Goal: Information Seeking & Learning: Learn about a topic

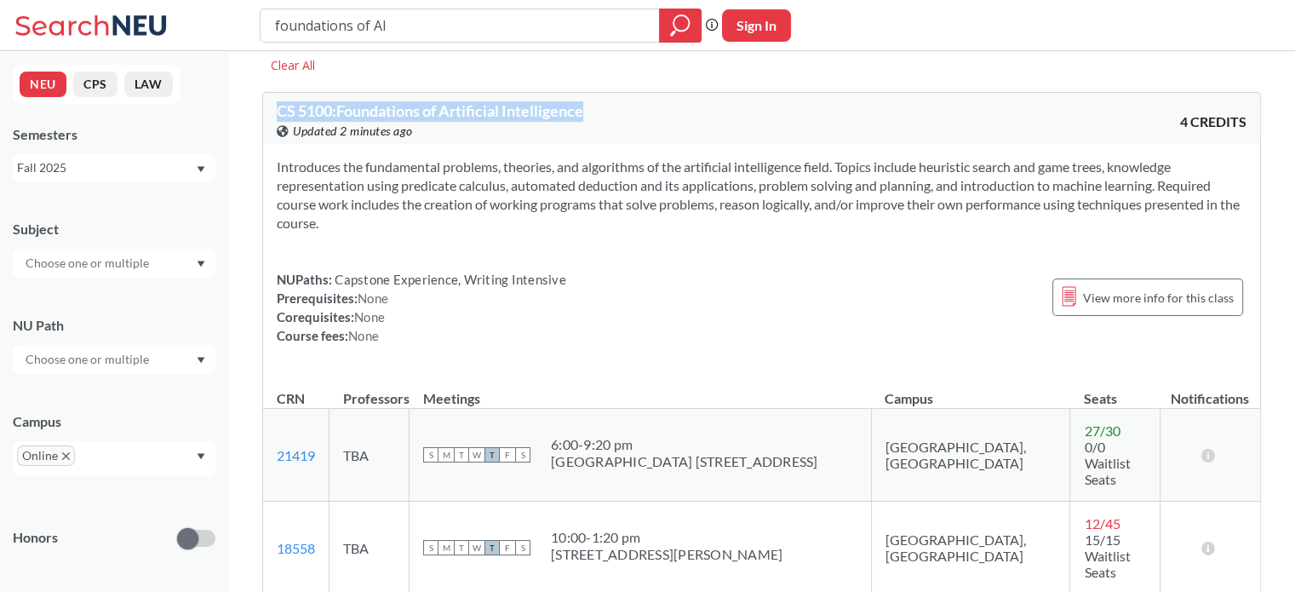
scroll to position [54, 0]
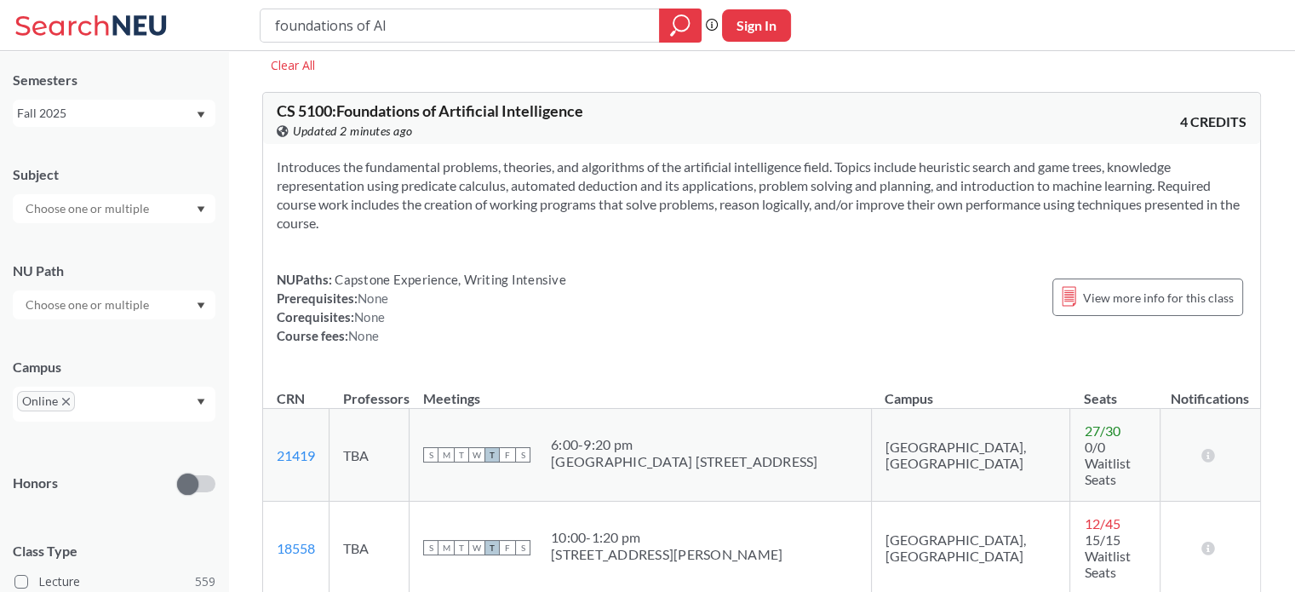
click at [642, 328] on div "NUPaths: Capstone Experience, Writing Intensive Prerequisites: None Corequisite…" at bounding box center [762, 307] width 970 height 75
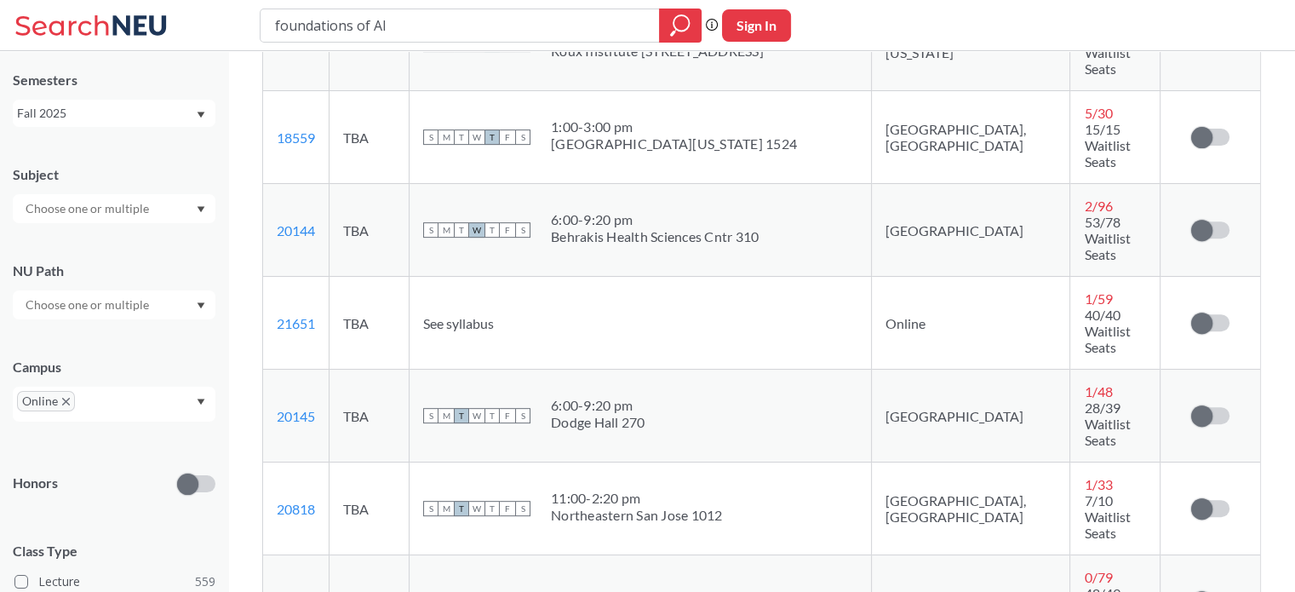
scroll to position [655, 0]
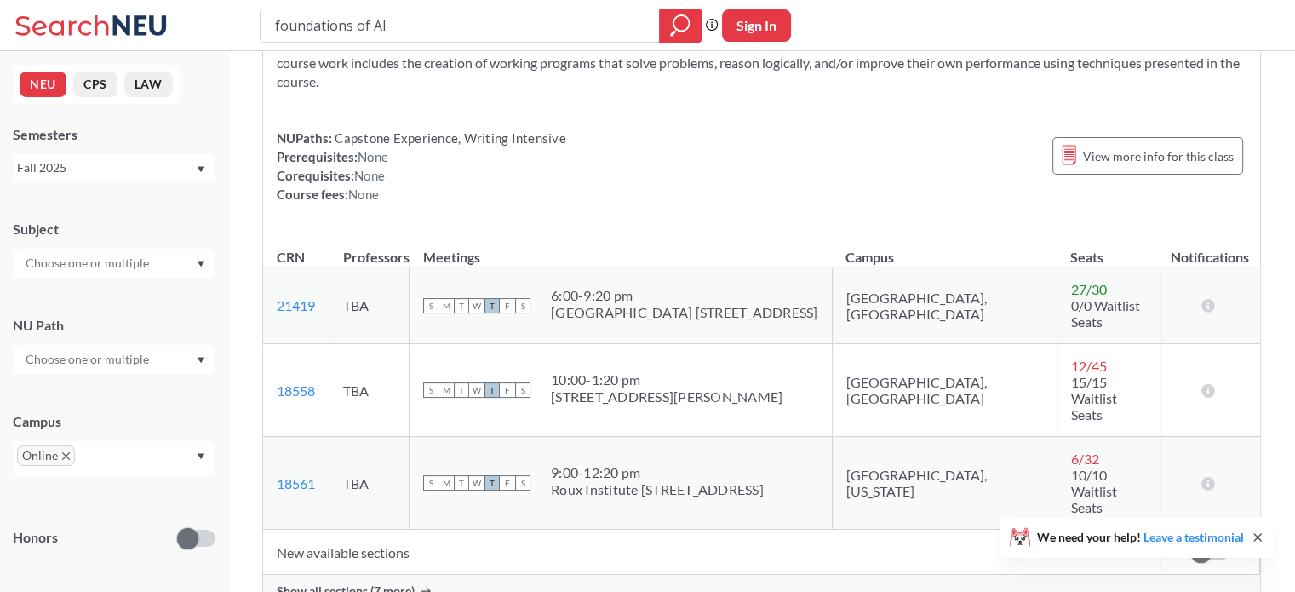
scroll to position [200, 0]
click at [330, 582] on span "Show all sections (7 more)" at bounding box center [346, 589] width 138 height 15
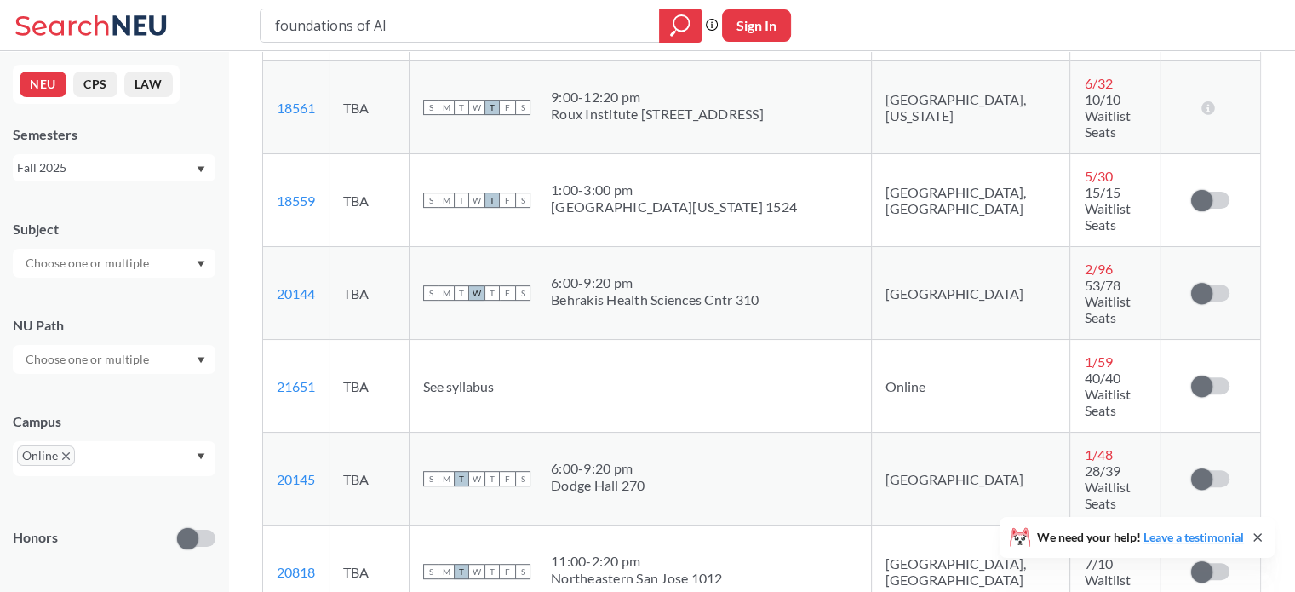
scroll to position [0, 0]
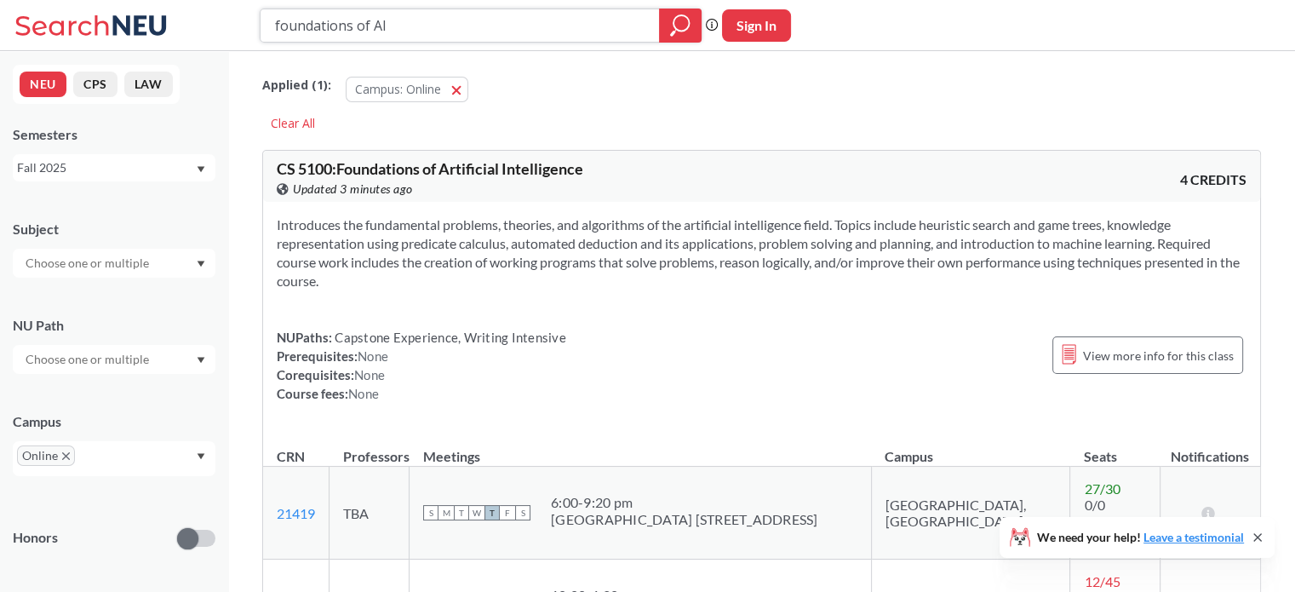
click at [483, 14] on input "foundations of AI" at bounding box center [460, 25] width 374 height 29
type input "natural language processing"
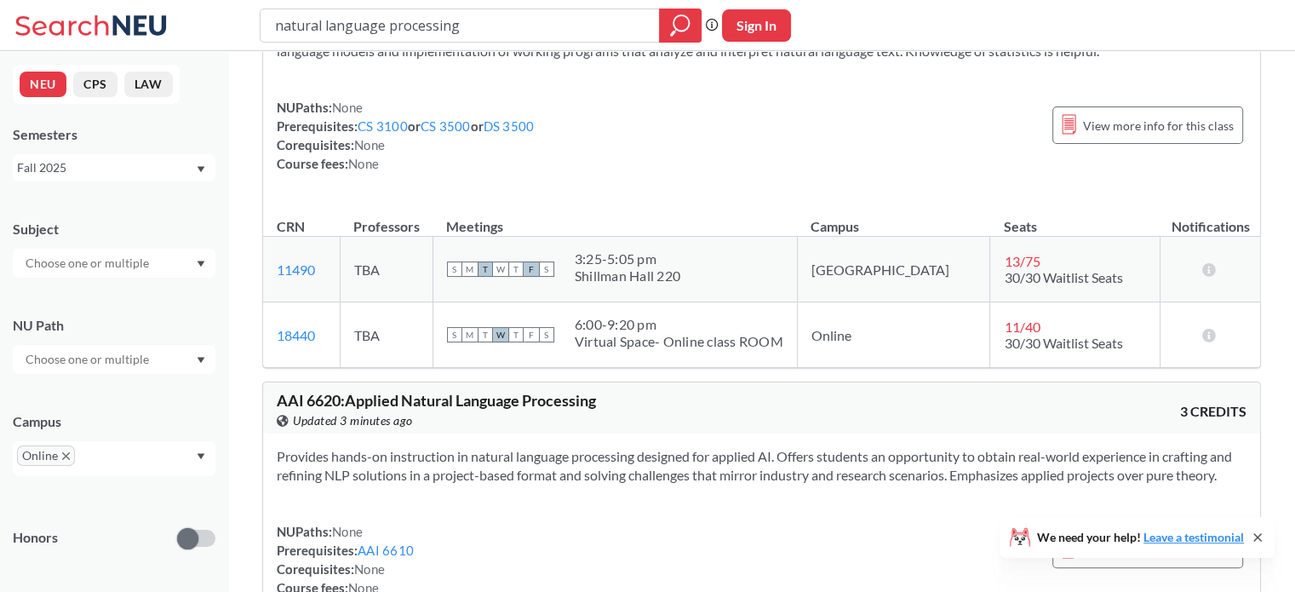
scroll to position [174, 0]
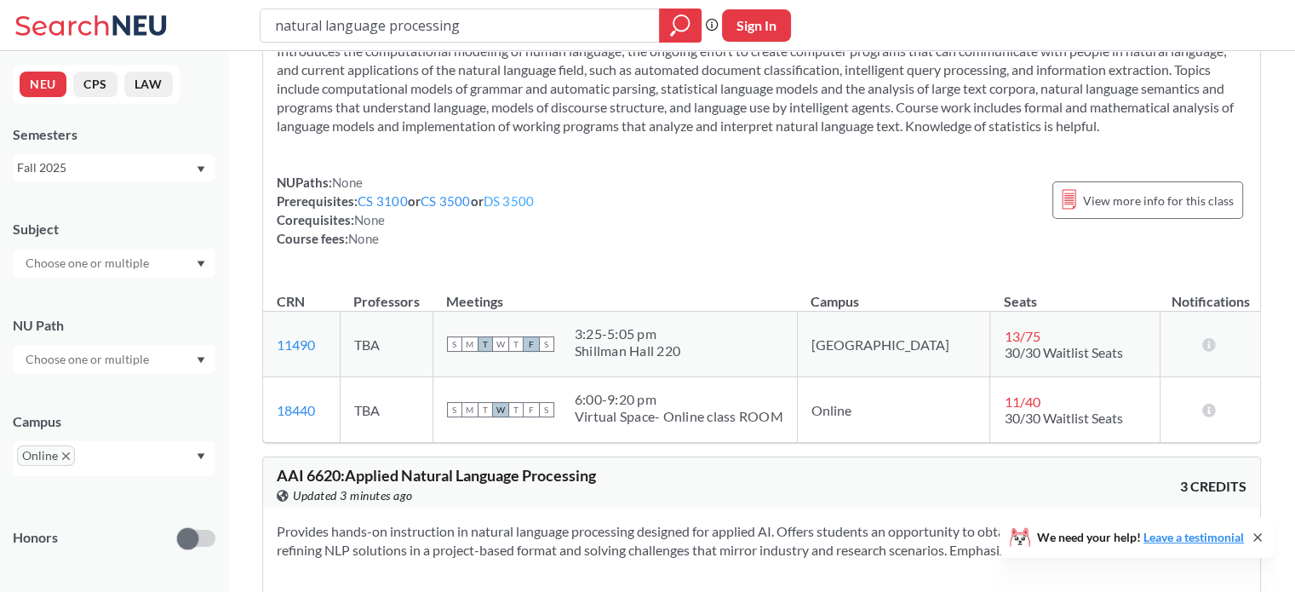
click at [505, 202] on link "DS 3500" at bounding box center [508, 200] width 51 height 15
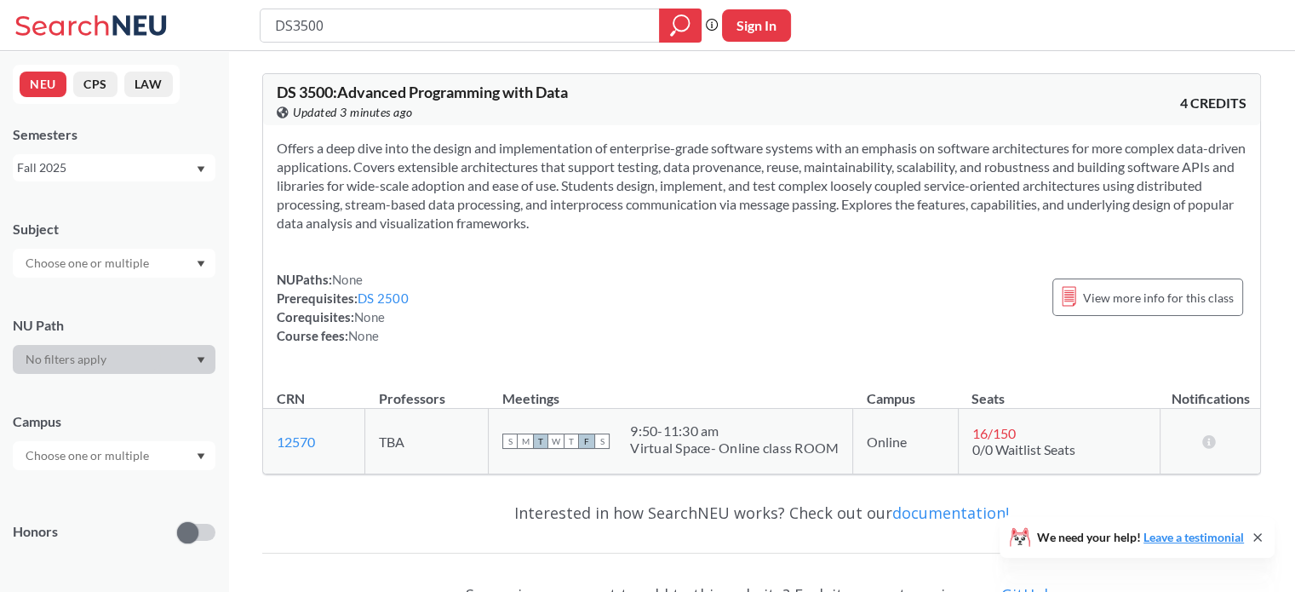
type input "natural language processing"
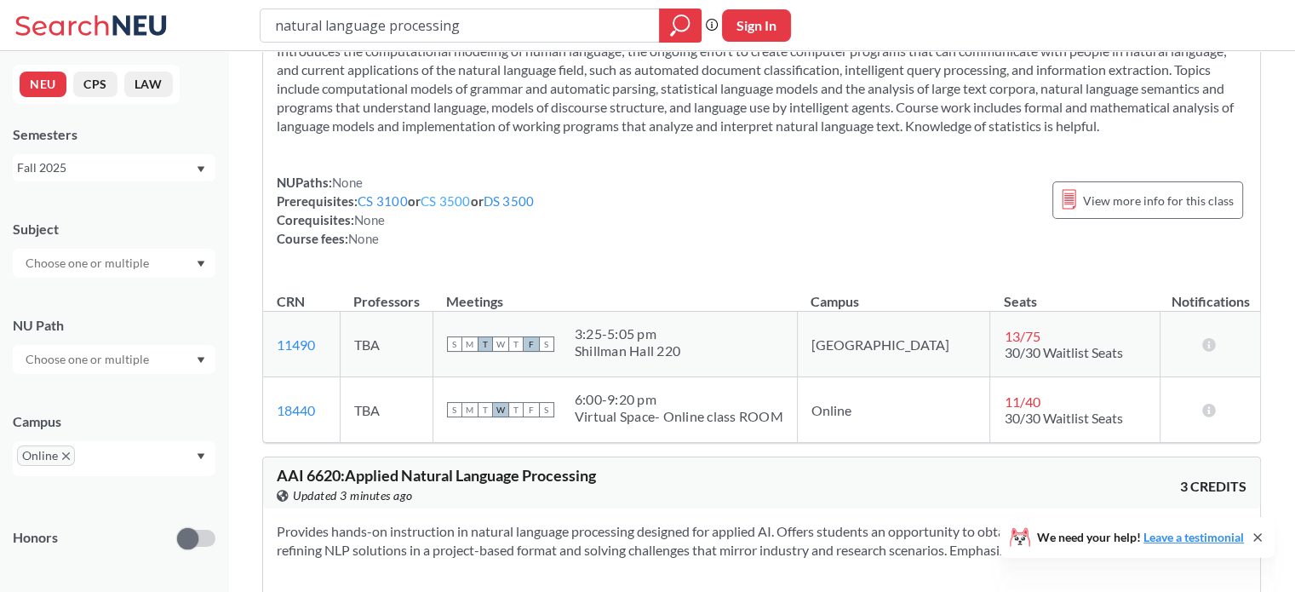
click at [459, 203] on link "CS 3500" at bounding box center [445, 200] width 50 height 15
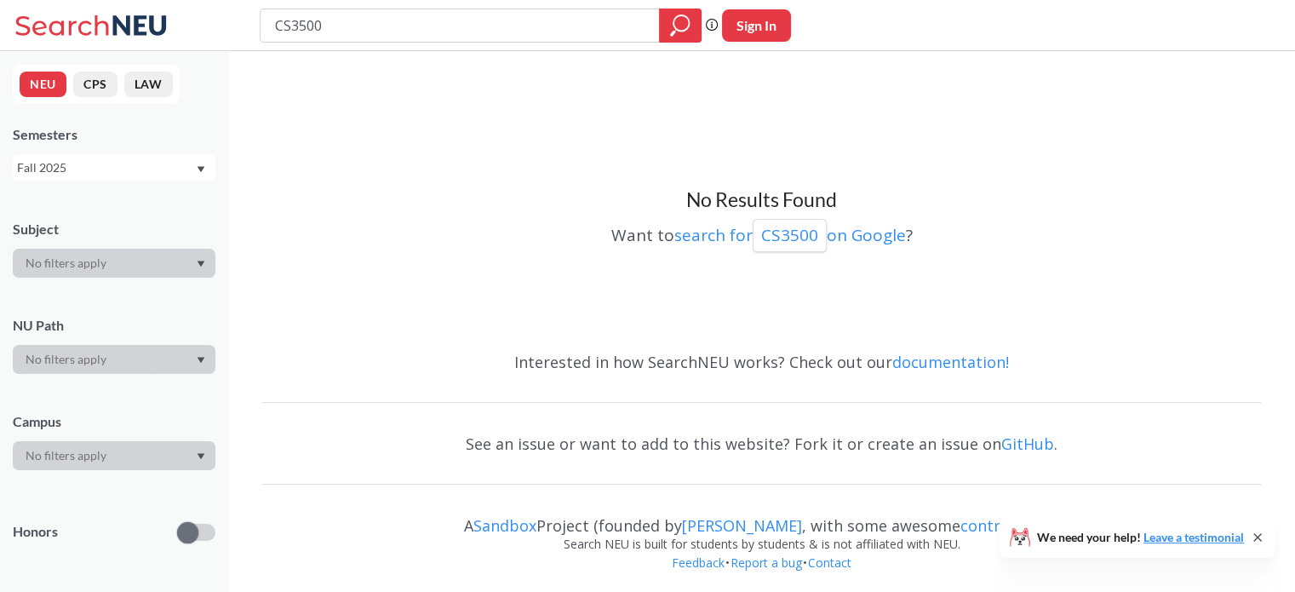
type input "natural language processing"
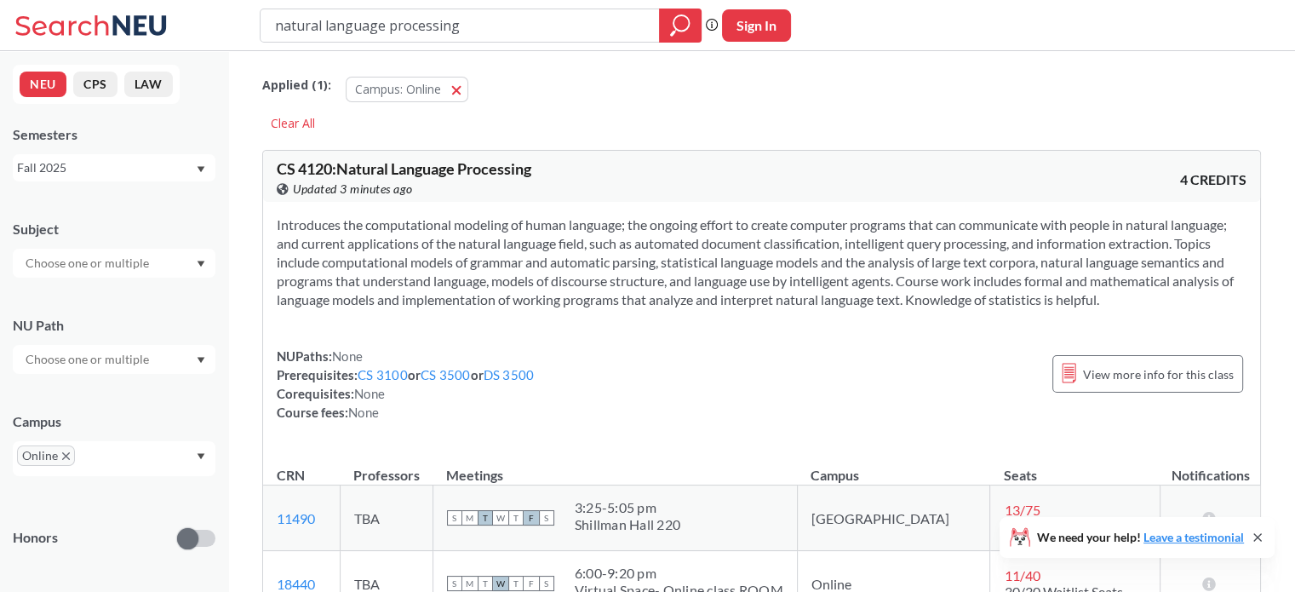
scroll to position [174, 0]
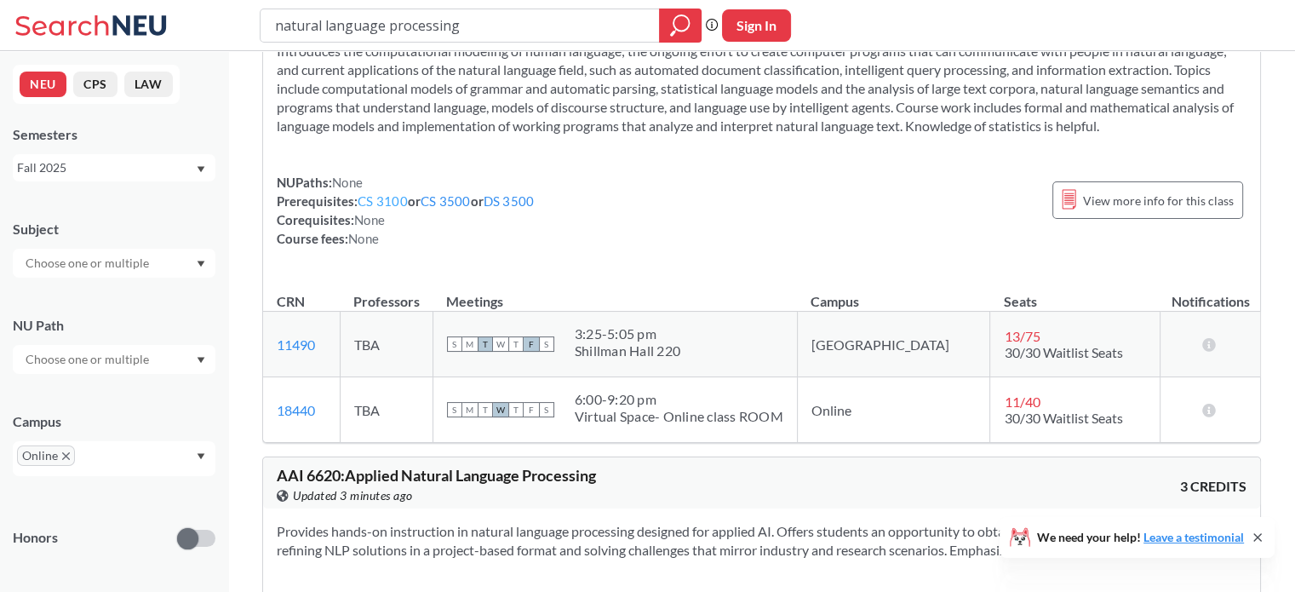
click at [375, 206] on link "CS 3100" at bounding box center [383, 200] width 50 height 15
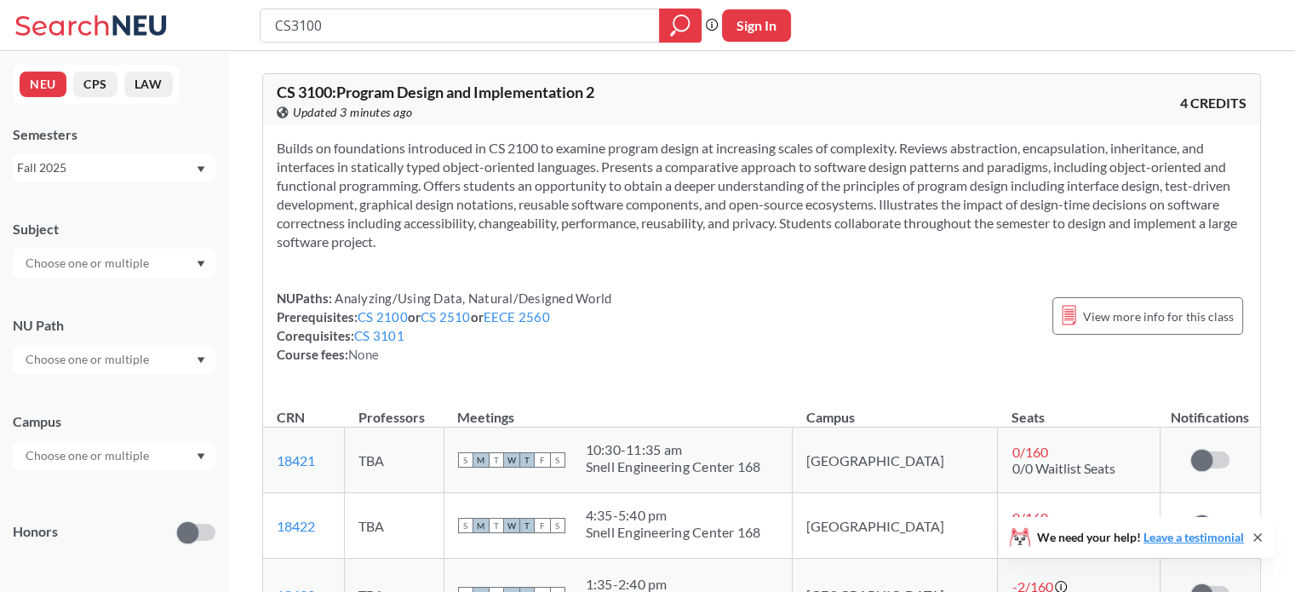
type input "natural language processing"
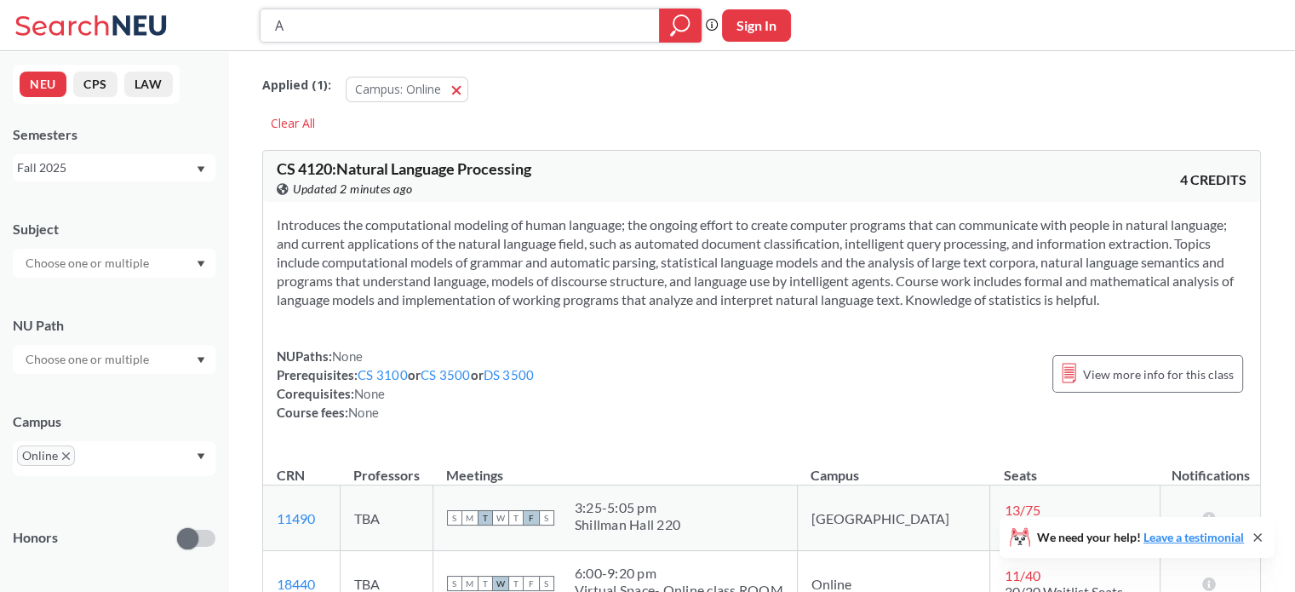
type input "AI"
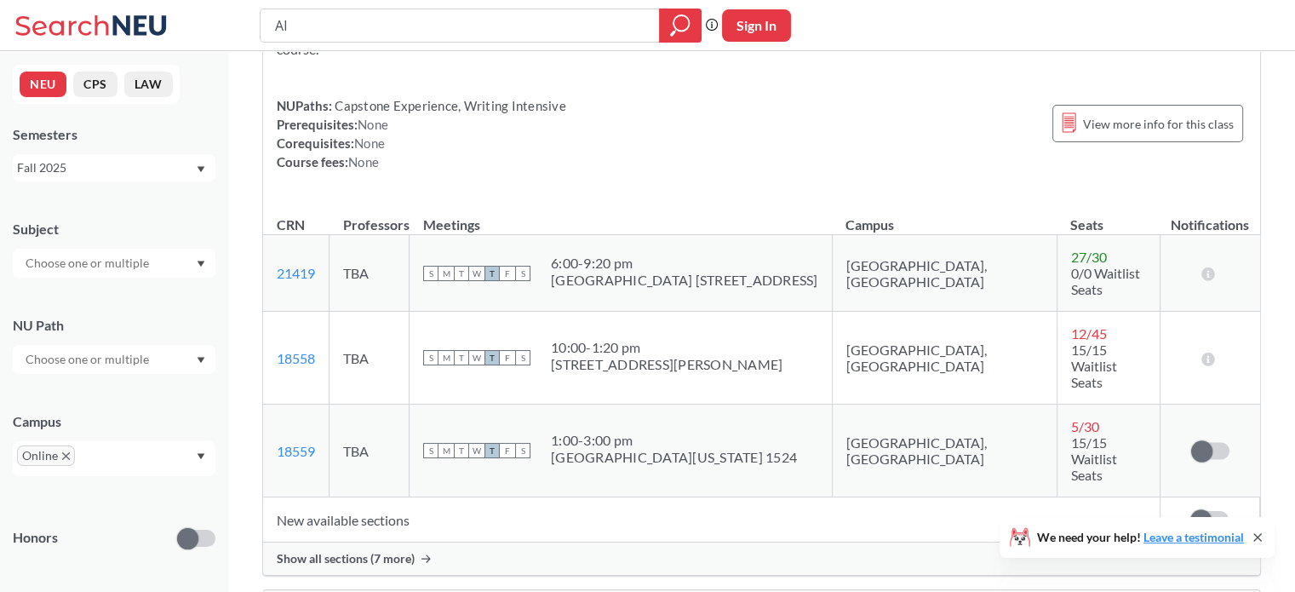
scroll to position [3016, 0]
click at [358, 550] on span "Show all sections (7 more)" at bounding box center [346, 557] width 138 height 15
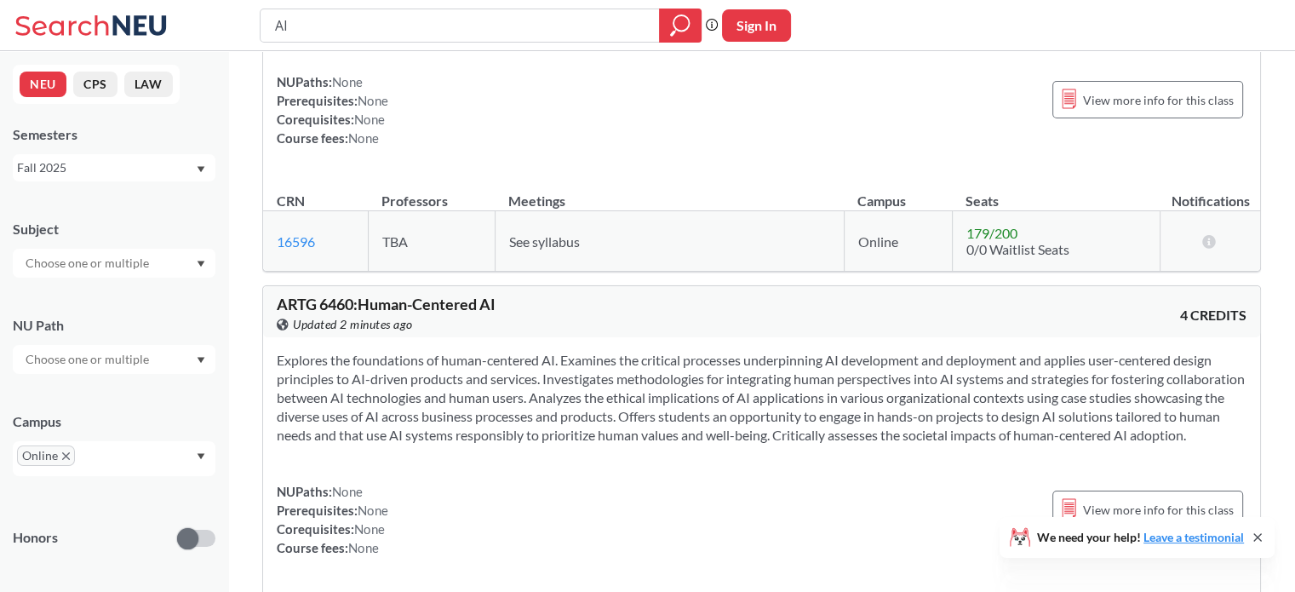
scroll to position [0, 0]
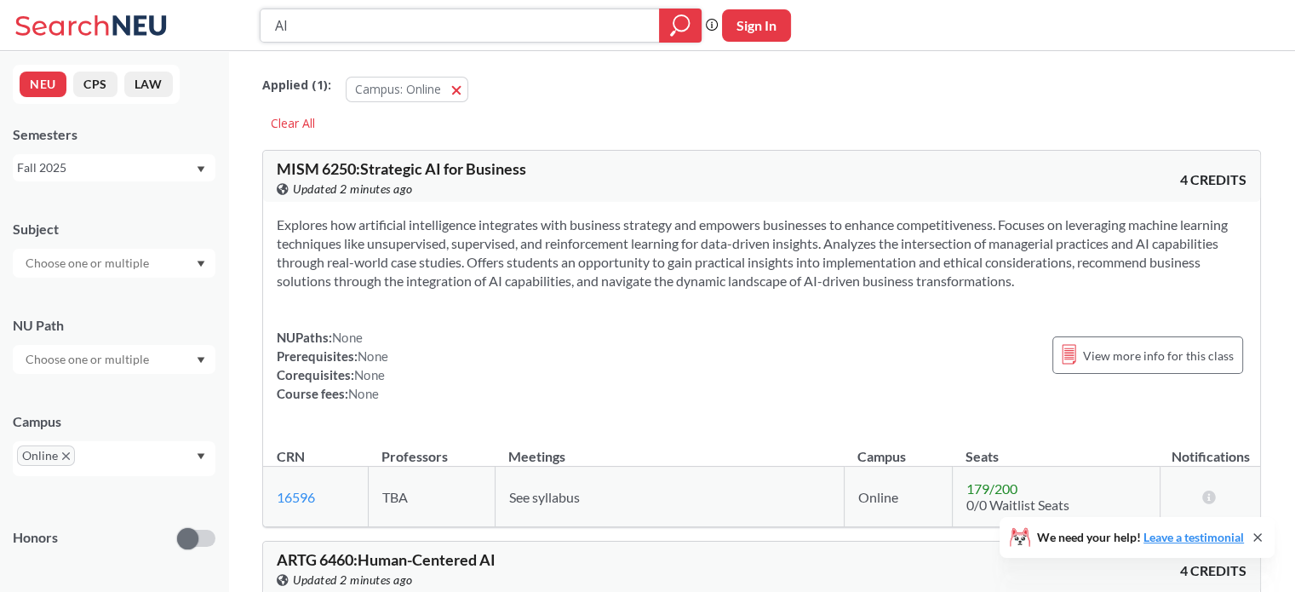
click at [393, 31] on input "AI" at bounding box center [460, 25] width 374 height 29
type input "engineering project management"
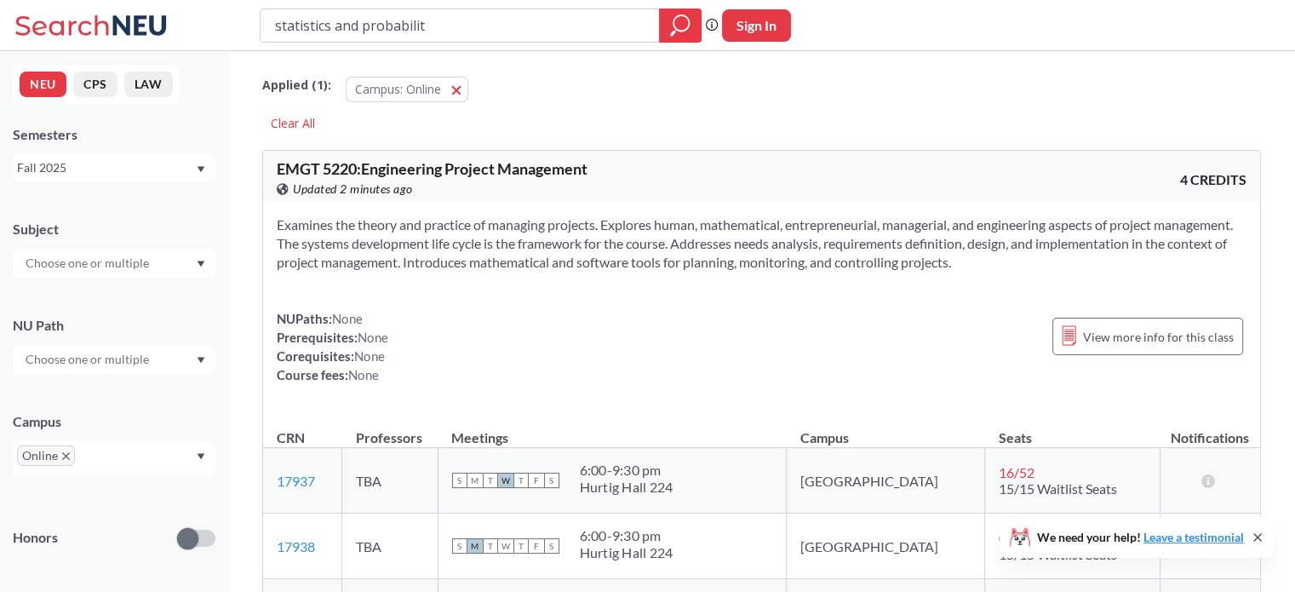
type input "statistics and probability"
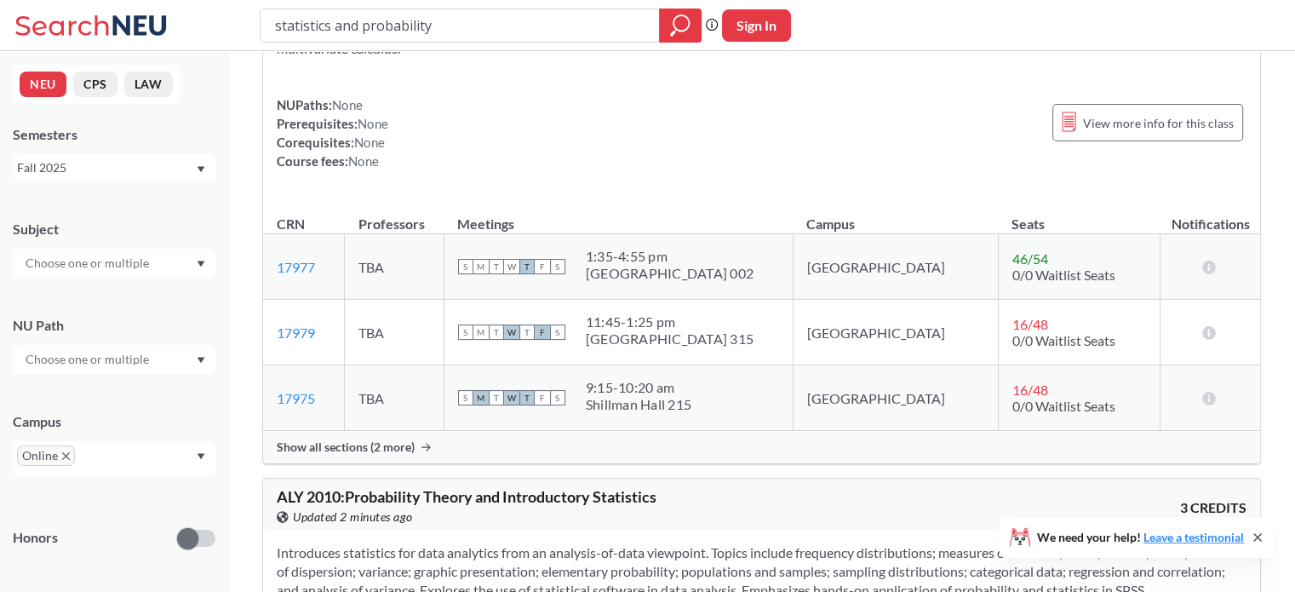
scroll to position [255, 0]
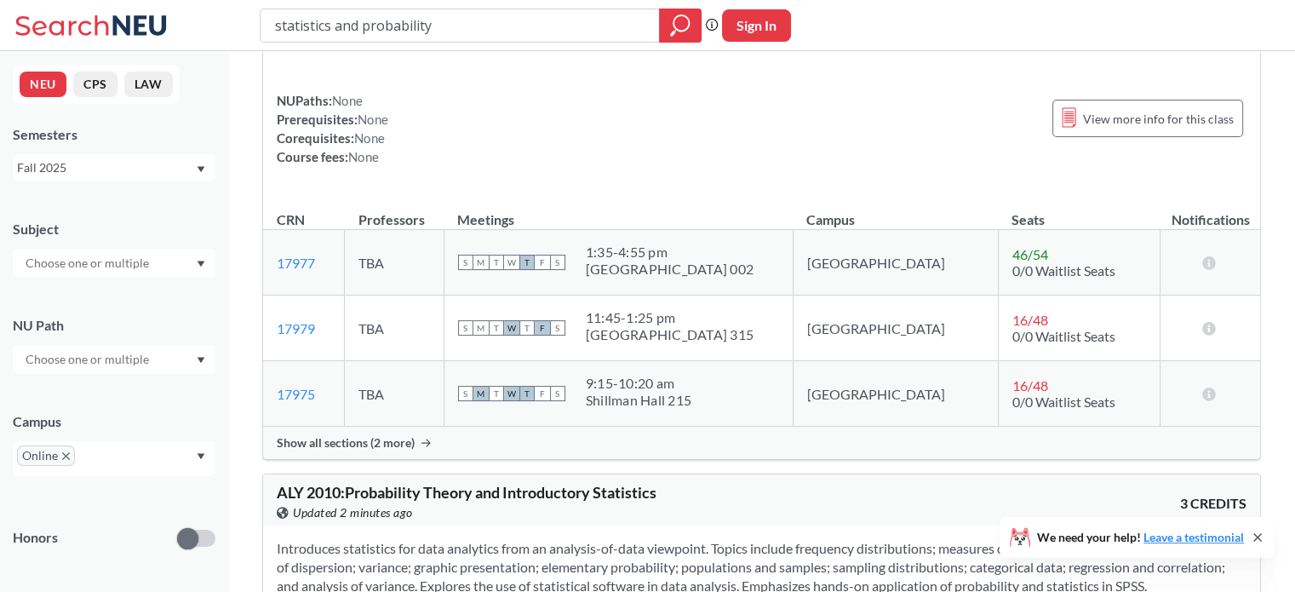
click at [300, 442] on span "Show all sections (2 more)" at bounding box center [346, 442] width 138 height 15
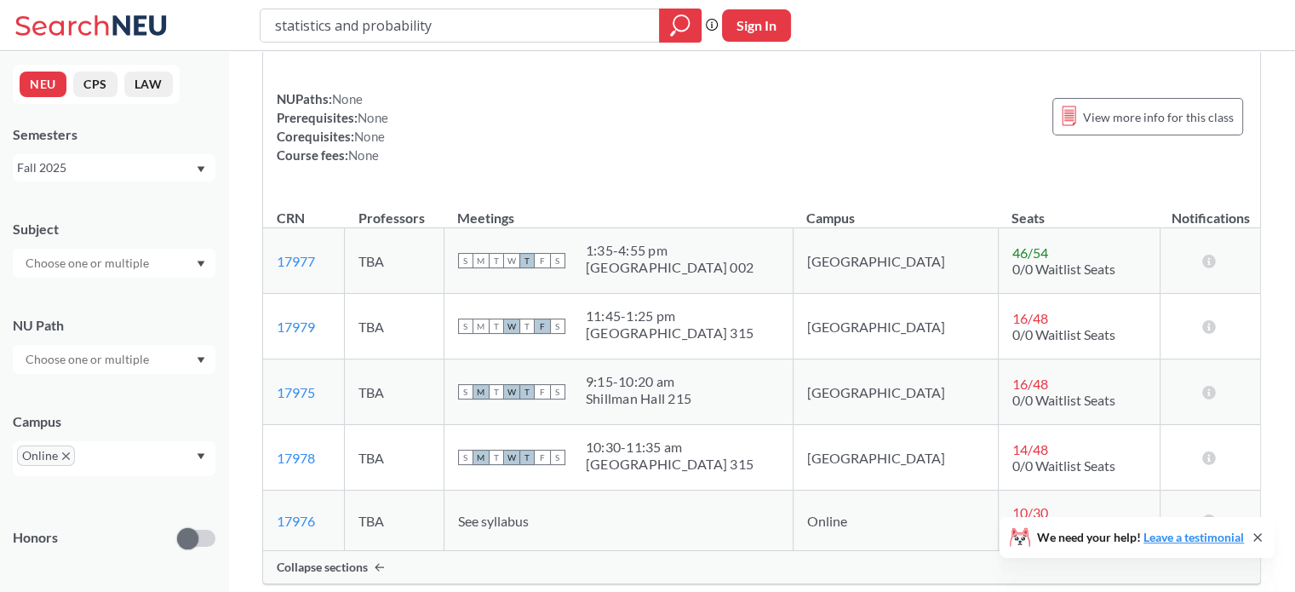
scroll to position [0, 0]
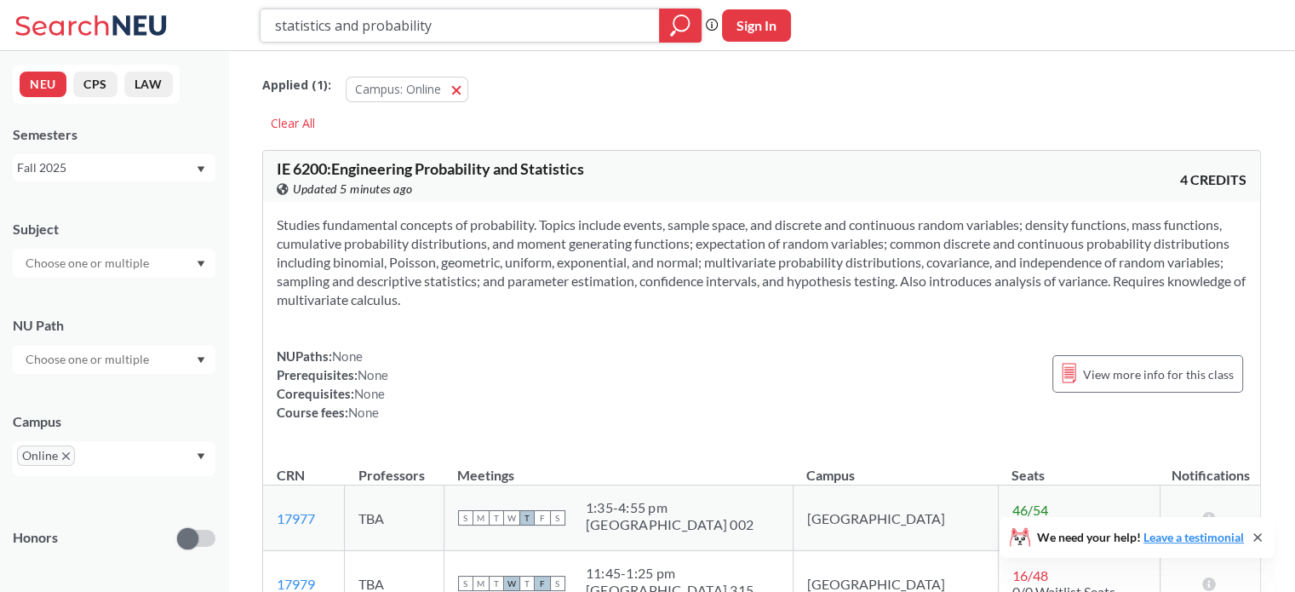
click at [536, 29] on input "statistics and probability" at bounding box center [460, 25] width 374 height 29
type input "m"
type input "neural networks"
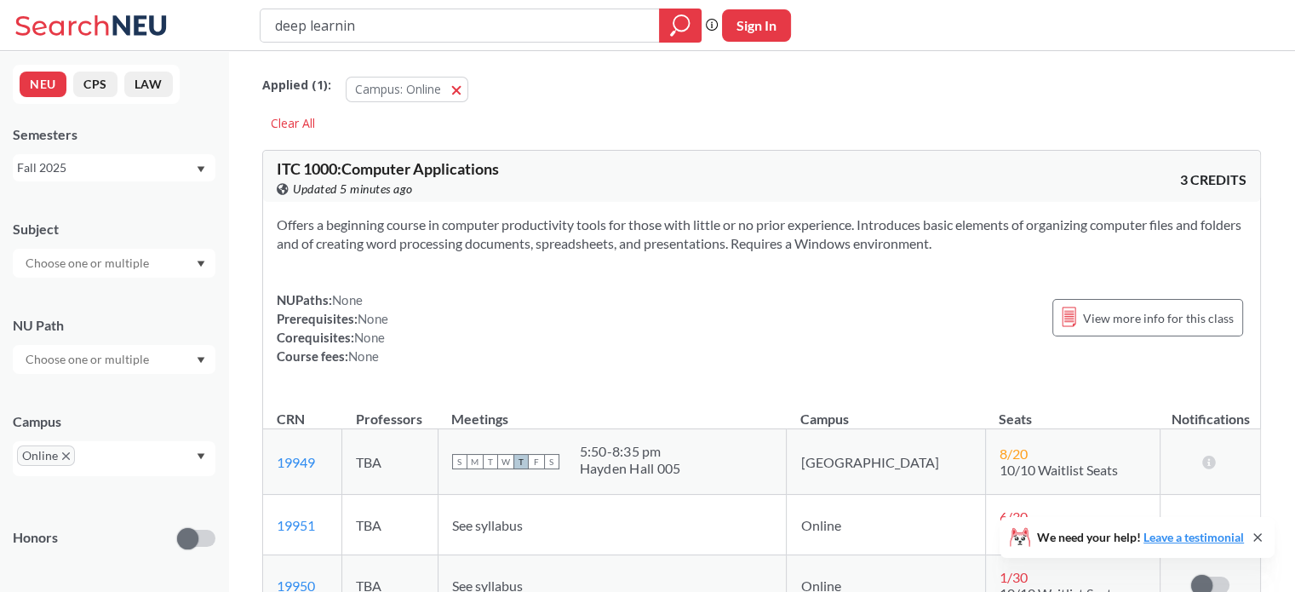
type input "deep learning"
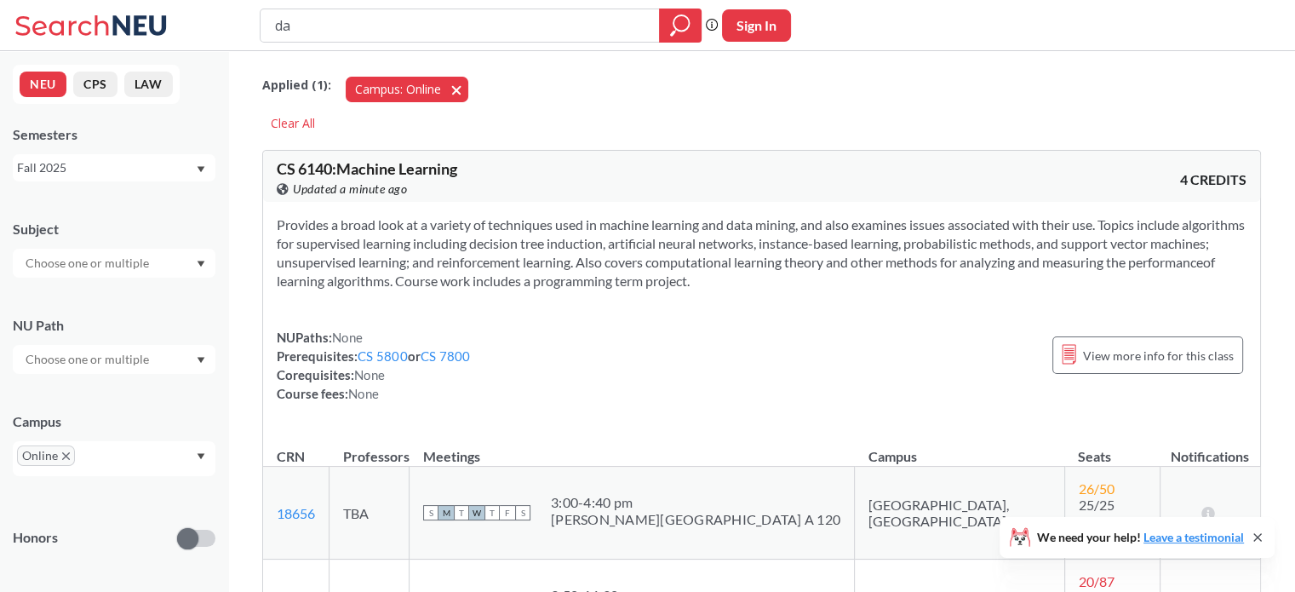
type input "d"
type input "business intelligence"
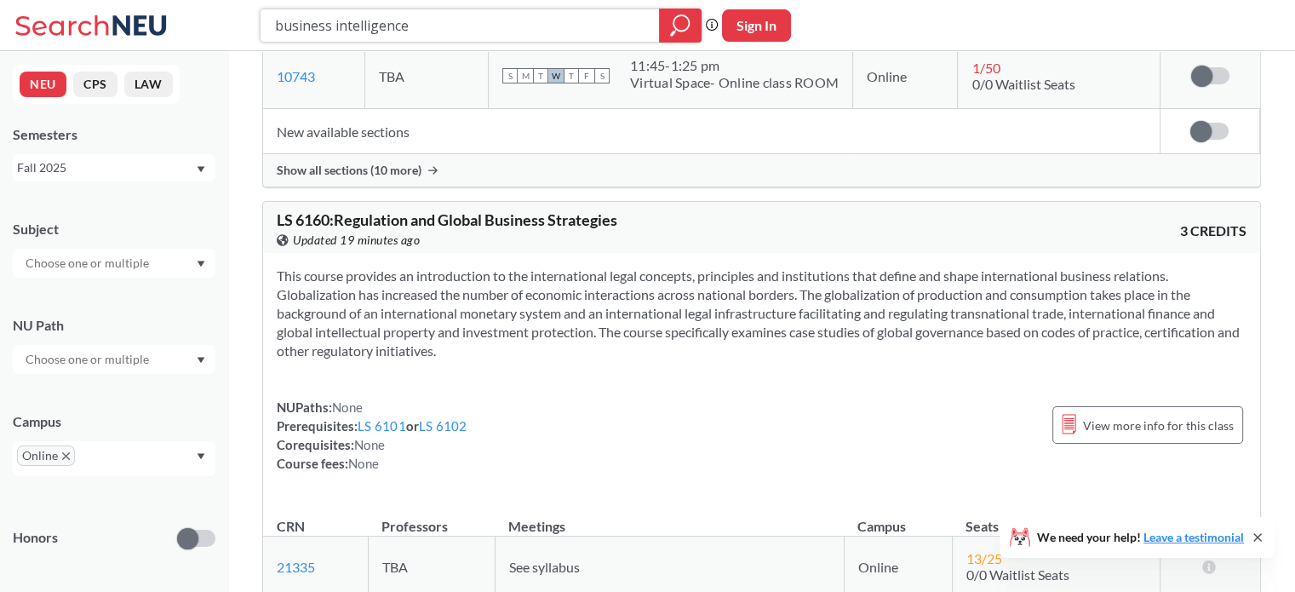
scroll to position [10407, 0]
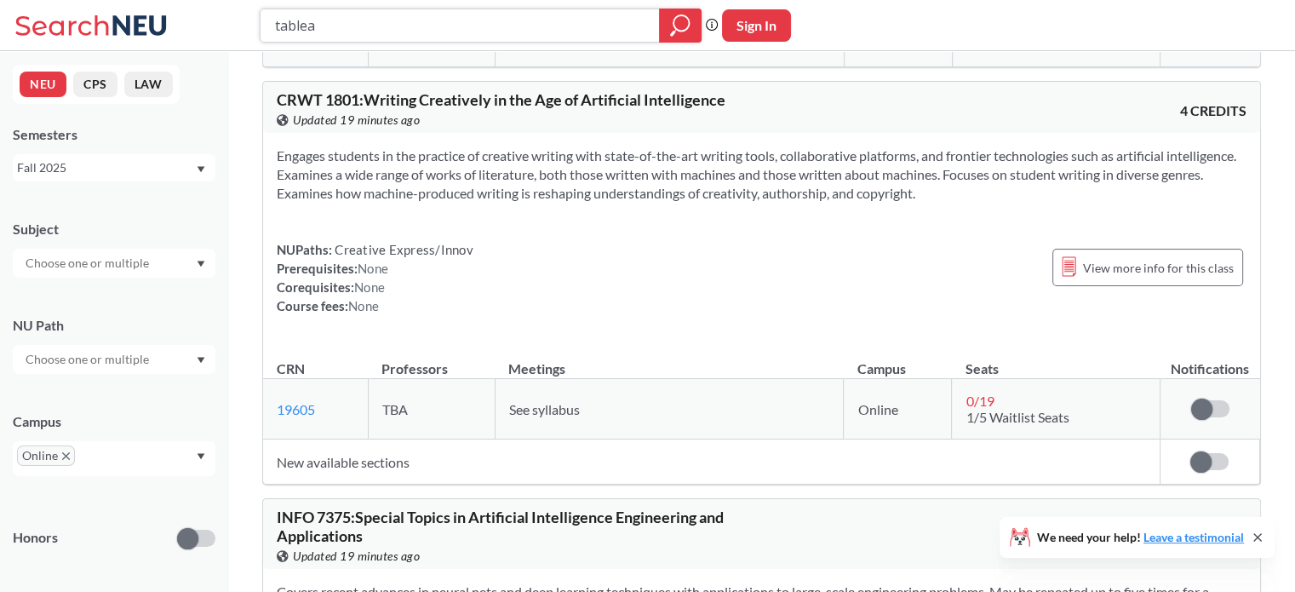
type input "tableau"
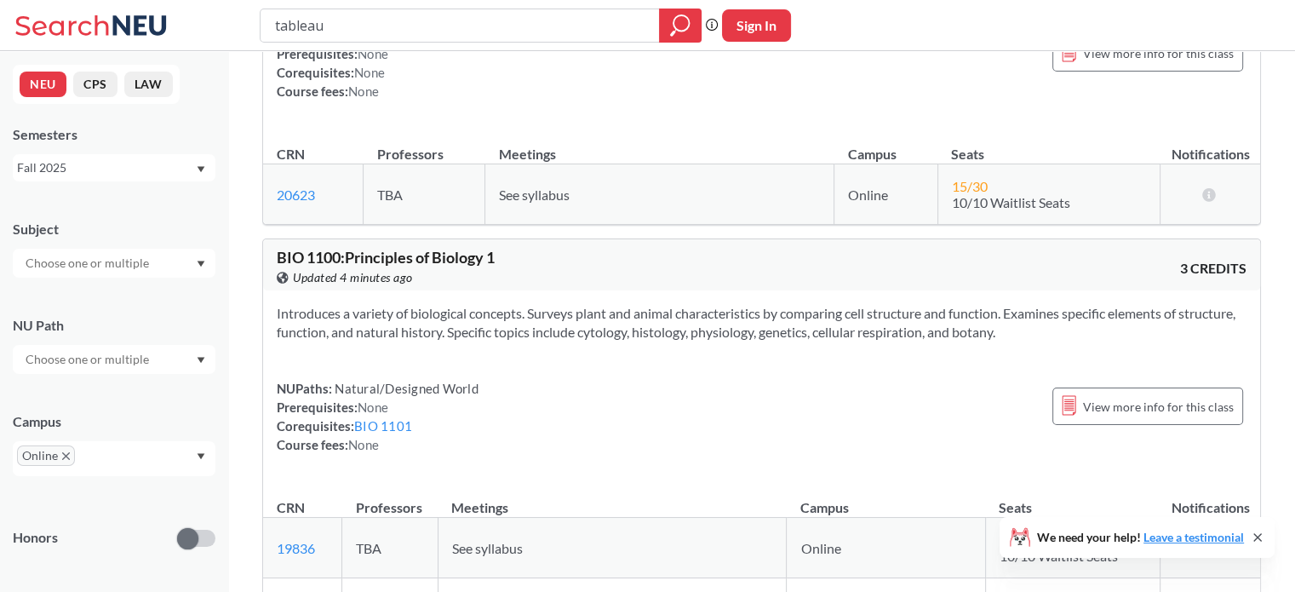
scroll to position [8165, 0]
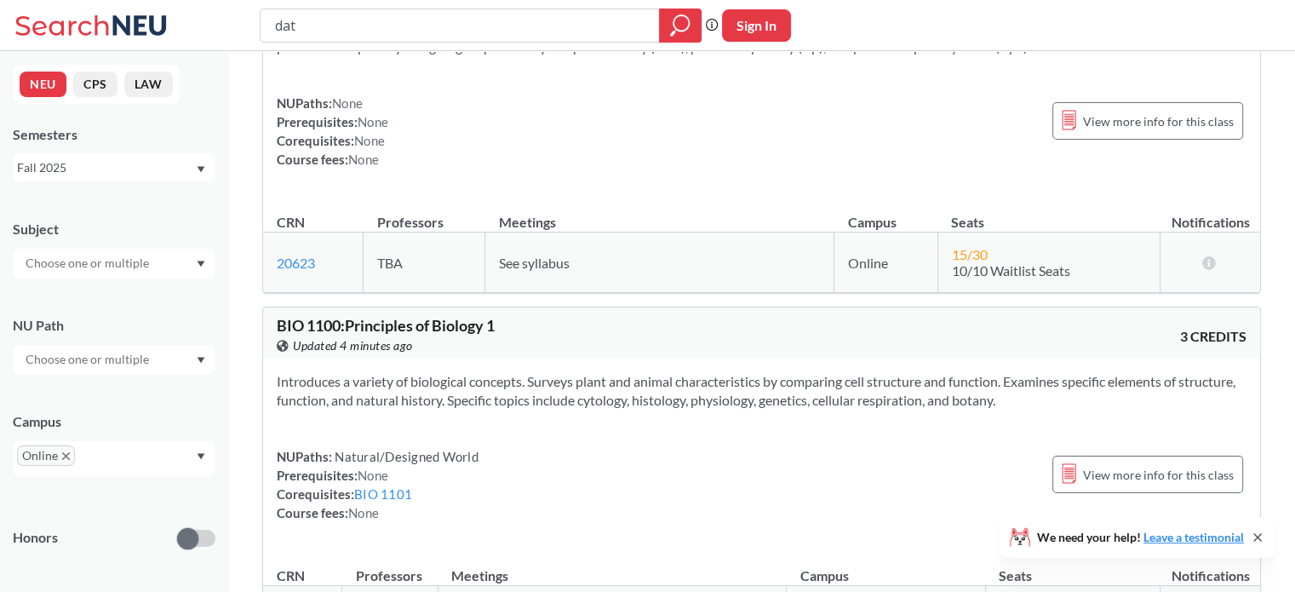
type input "data"
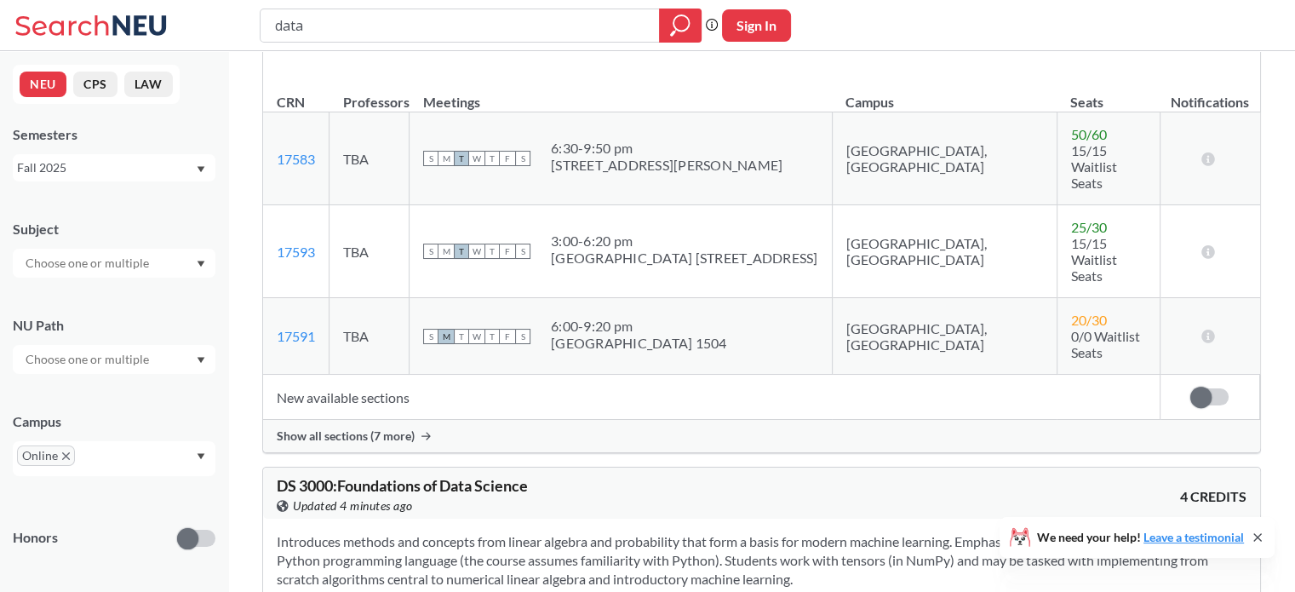
scroll to position [974, 0]
click at [317, 427] on span "Show all sections (7 more)" at bounding box center [346, 434] width 138 height 15
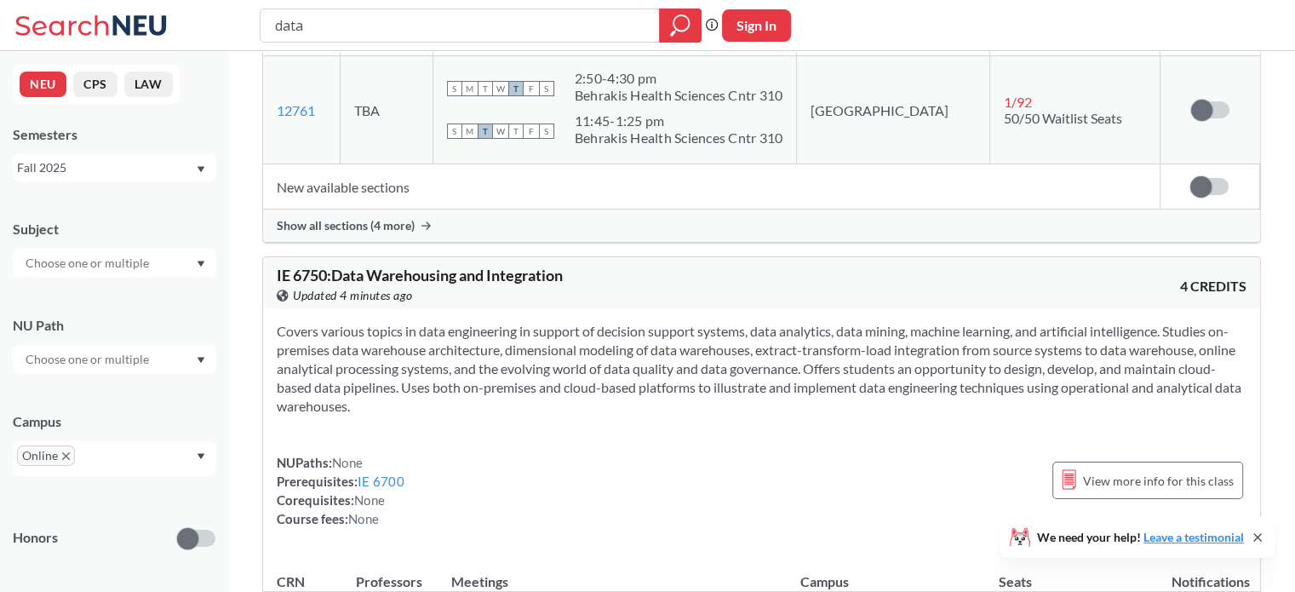
scroll to position [2428, 0]
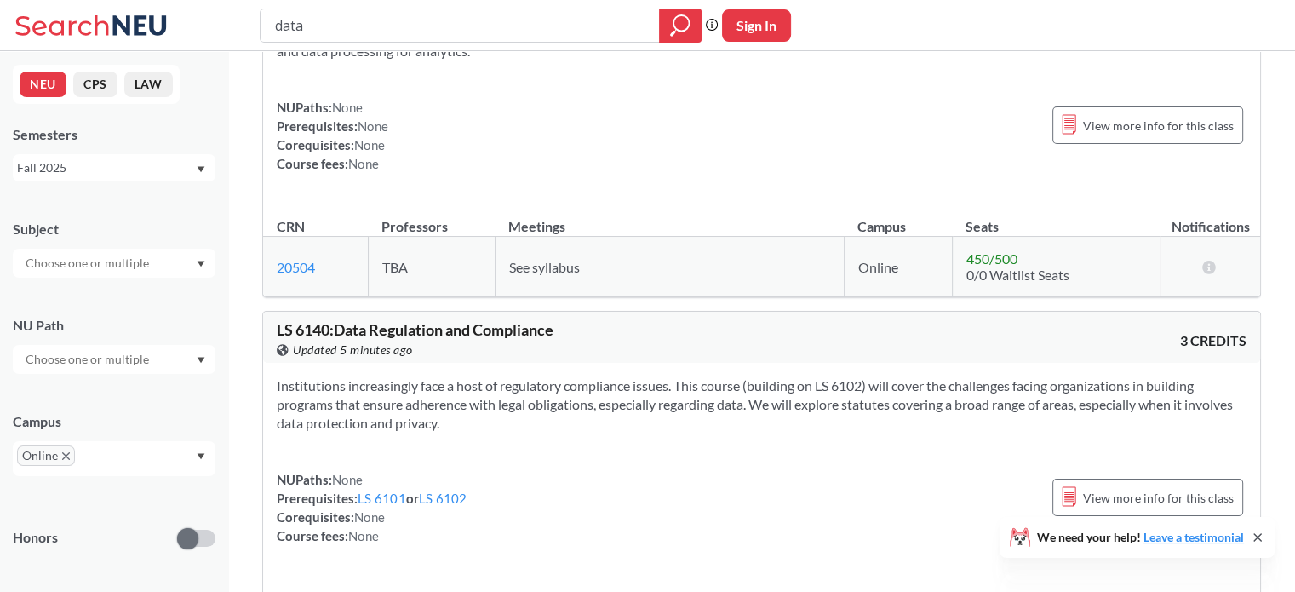
scroll to position [3967, 0]
